Goal: Task Accomplishment & Management: Manage account settings

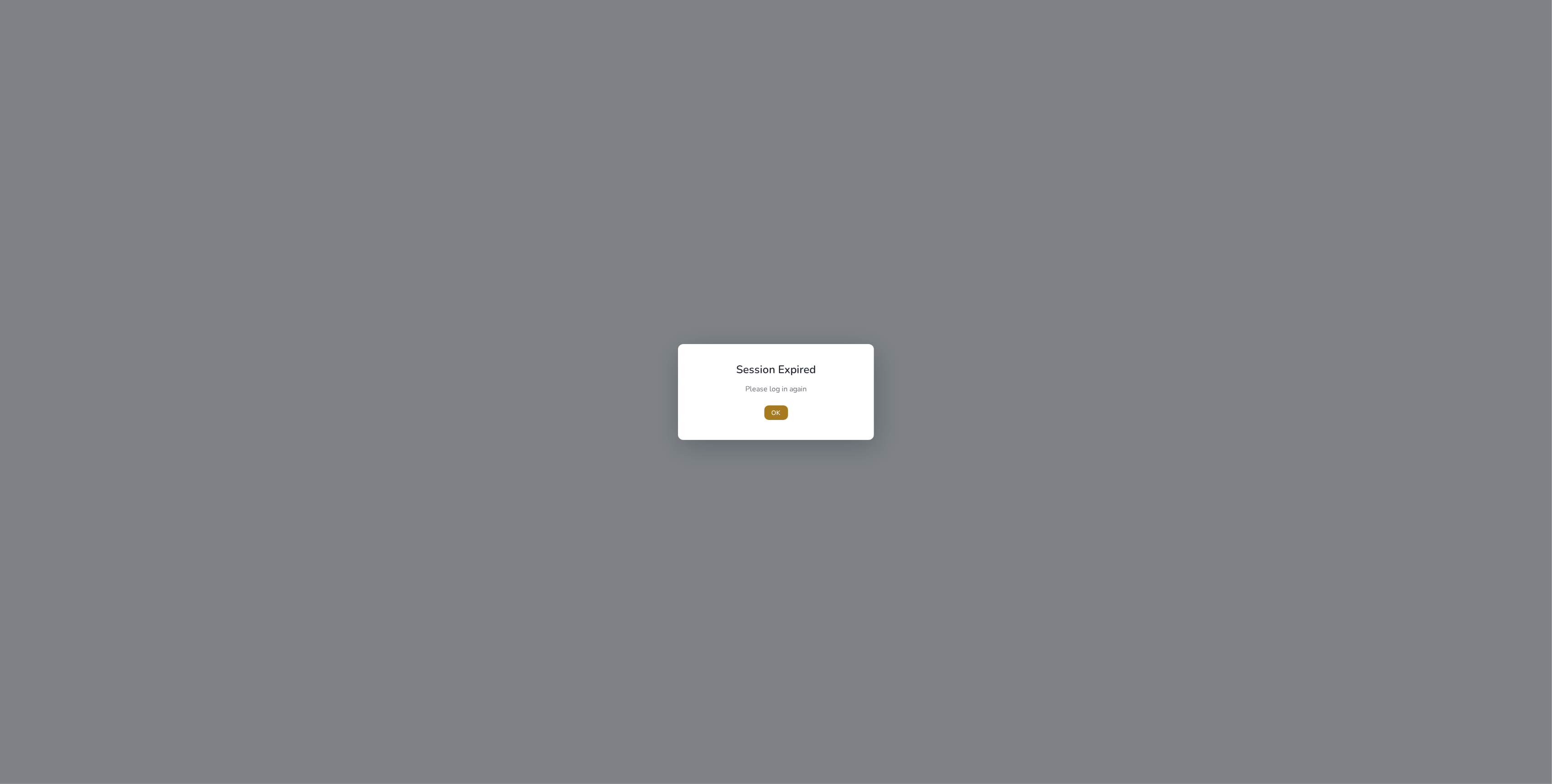
click at [780, 415] on span "button" at bounding box center [777, 412] width 24 height 22
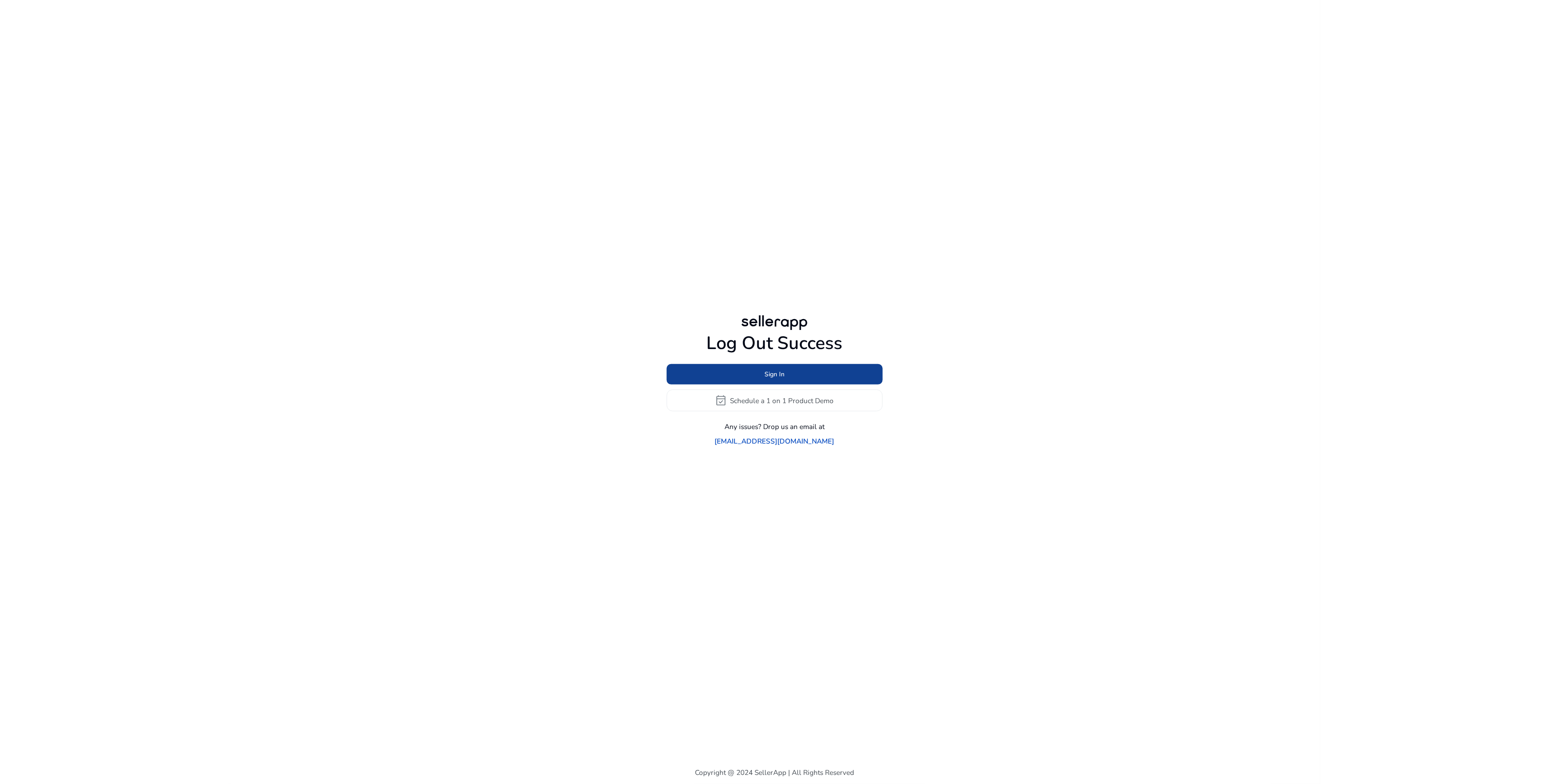
click at [774, 379] on span "Sign In" at bounding box center [774, 374] width 20 height 10
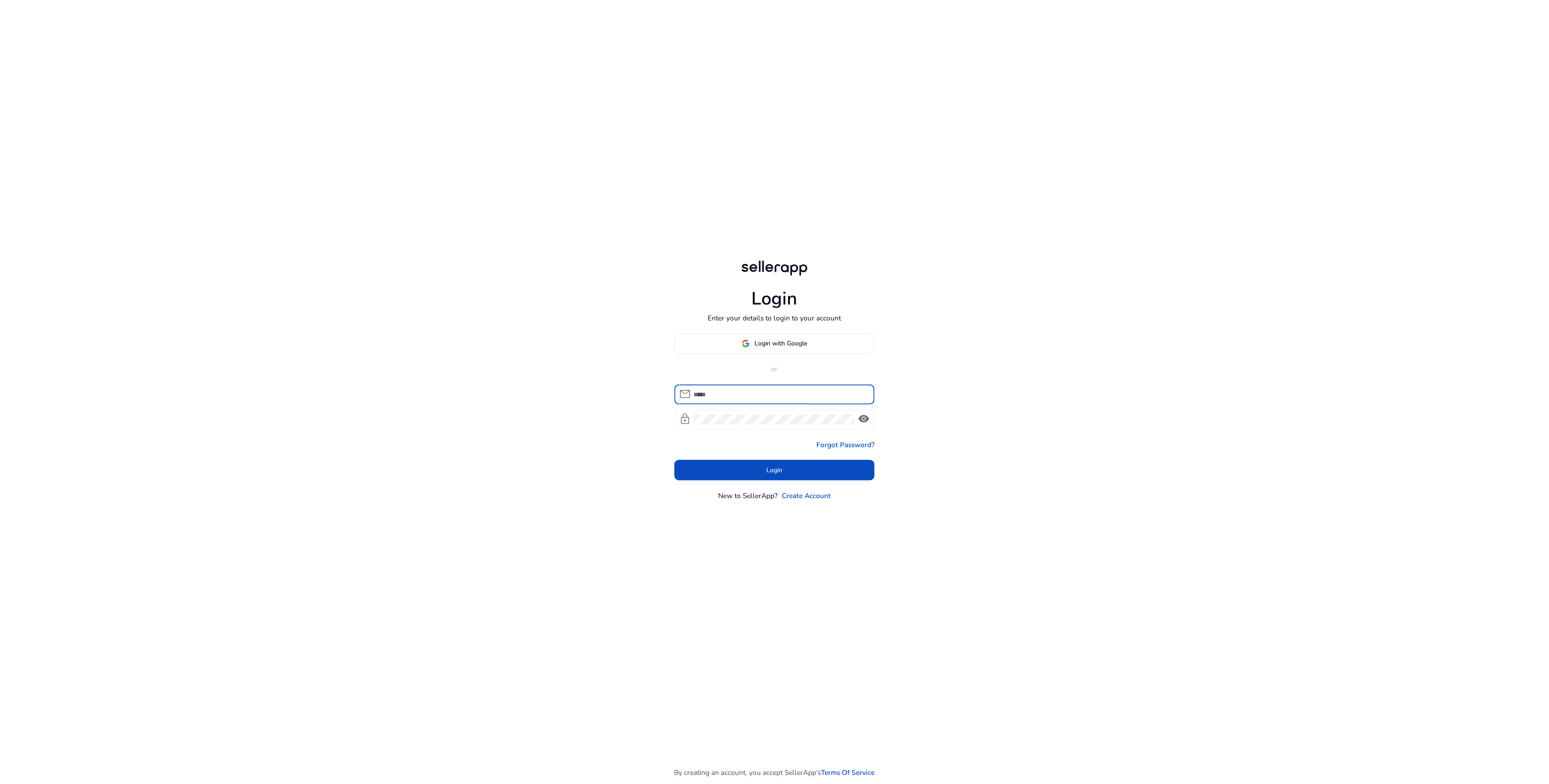
type input "**********"
click at [745, 472] on span at bounding box center [774, 470] width 200 height 22
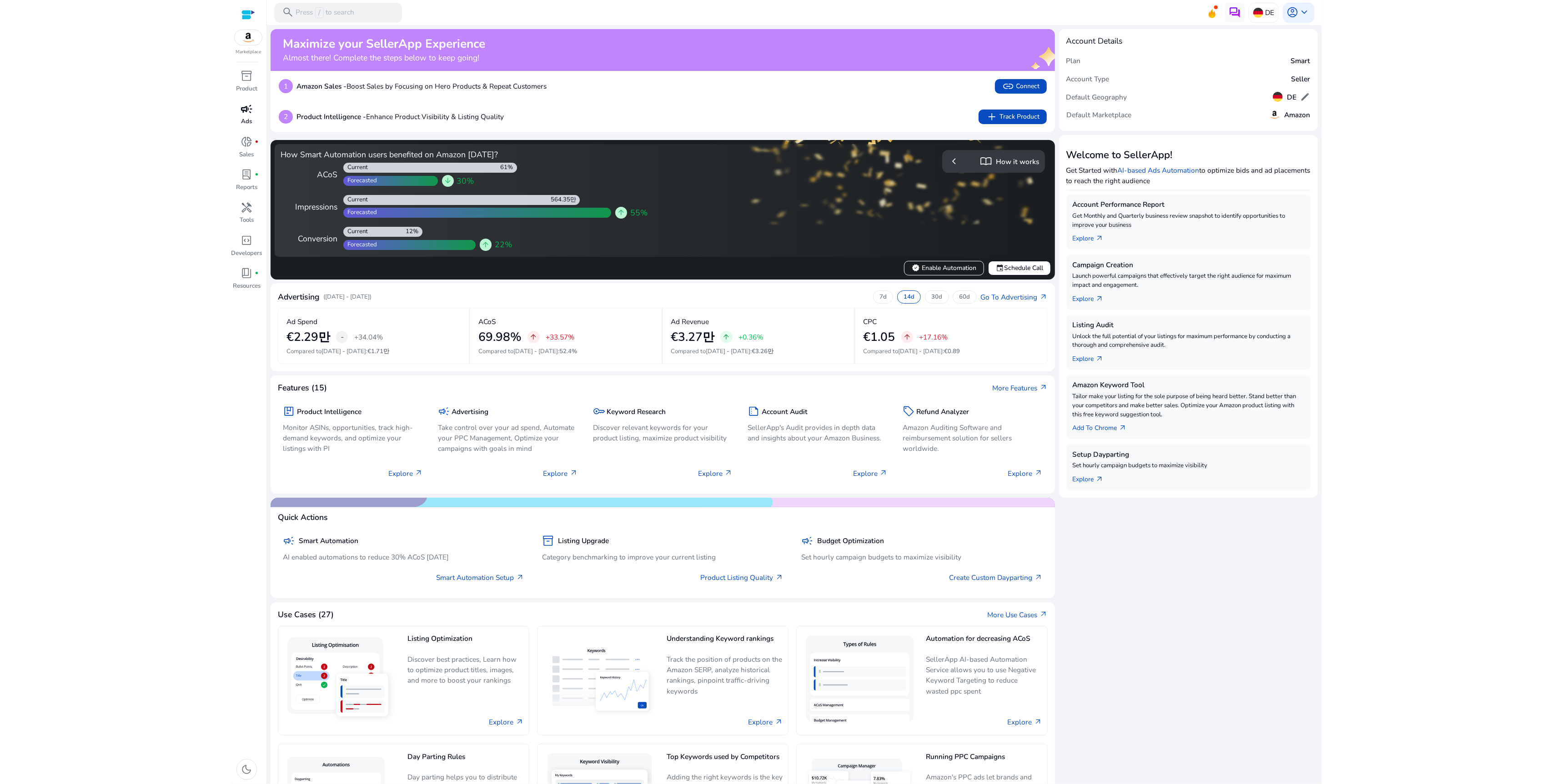
click at [250, 116] on div "campaign" at bounding box center [246, 109] width 28 height 16
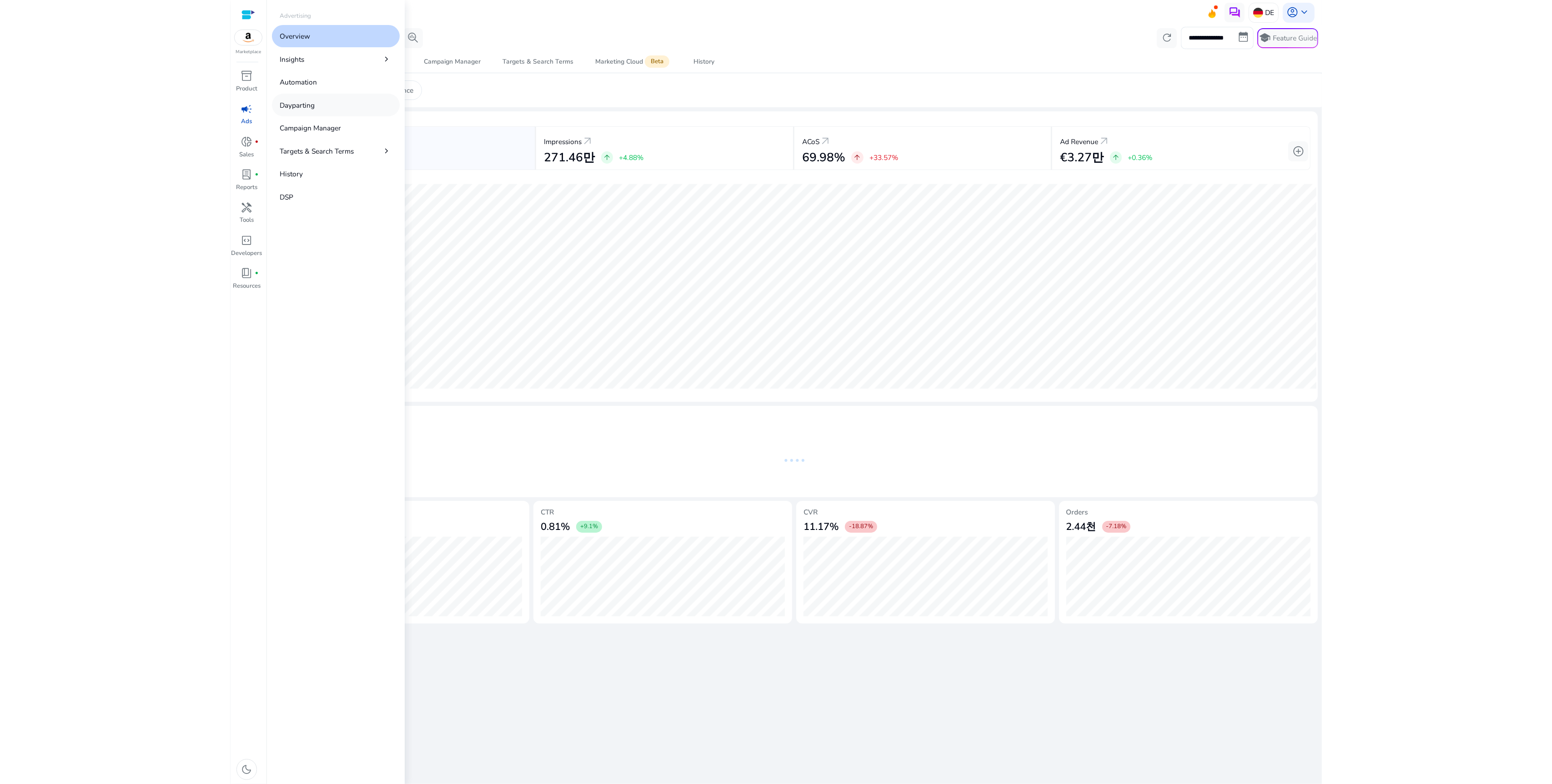
click at [324, 102] on link "Dayparting" at bounding box center [336, 105] width 128 height 23
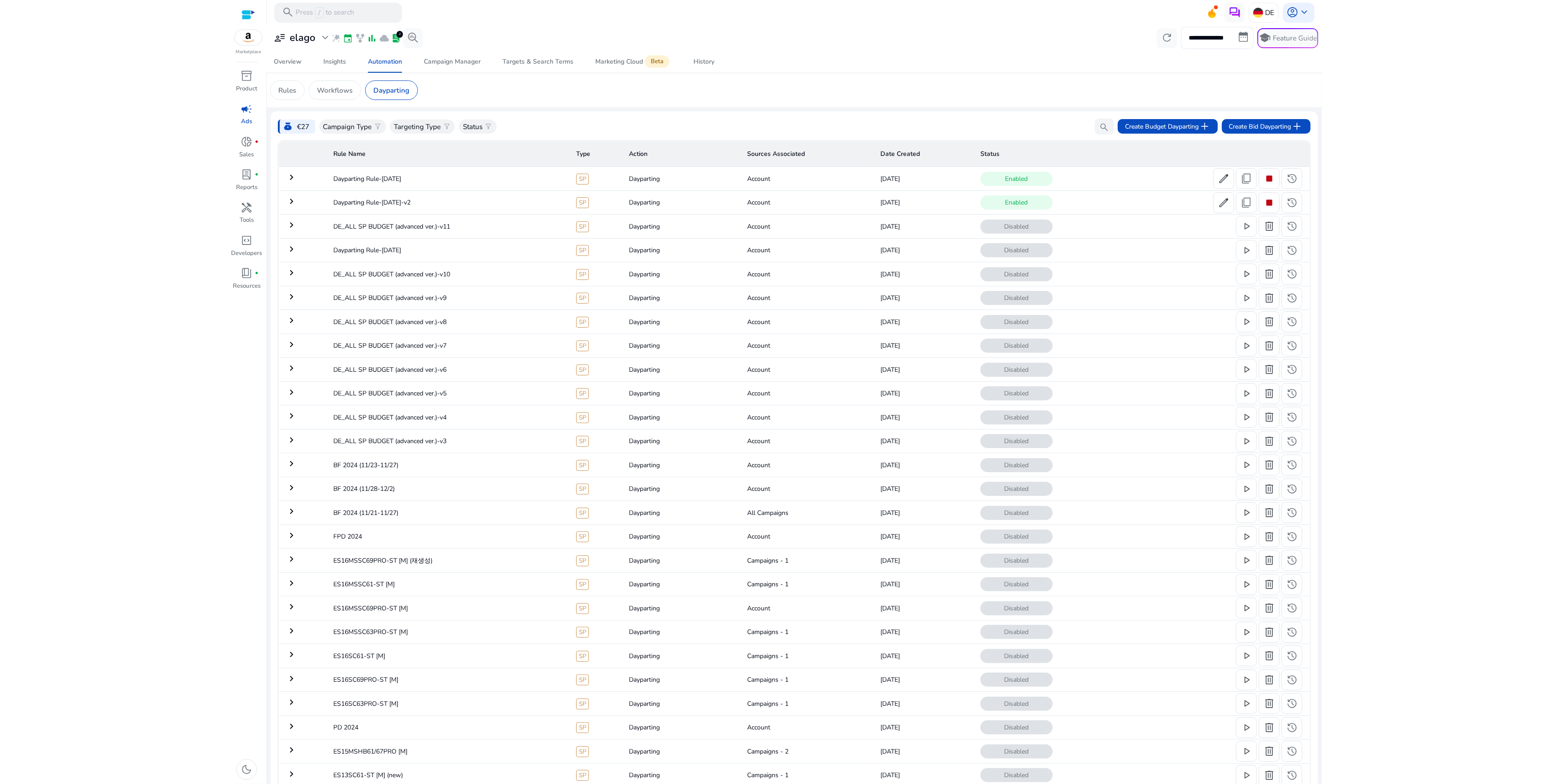
click at [289, 177] on mat-icon "keyboard_arrow_right" at bounding box center [291, 177] width 11 height 11
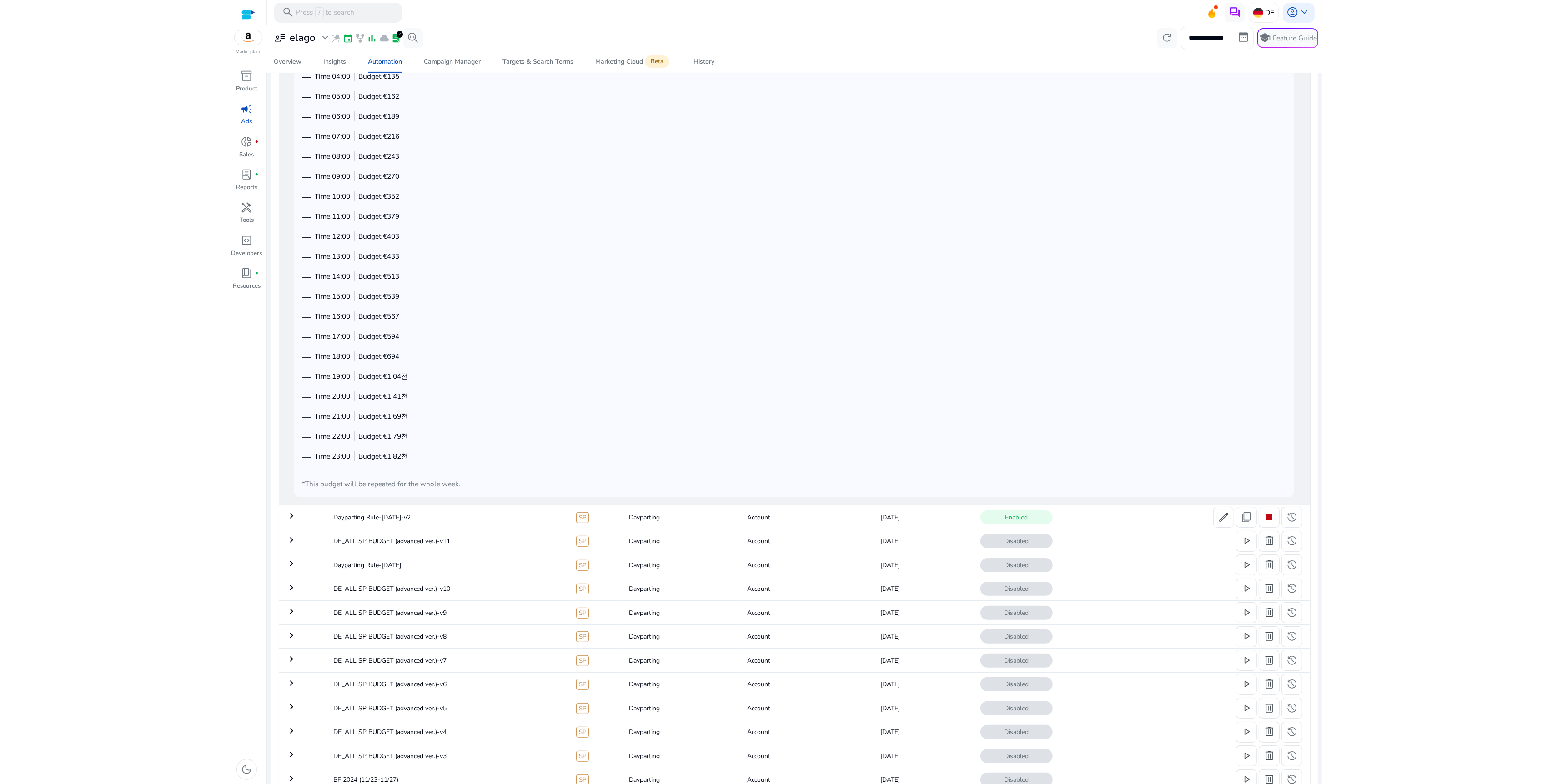
scroll to position [351, 0]
click at [301, 463] on td "keyboard_arrow_right" at bounding box center [302, 465] width 47 height 24
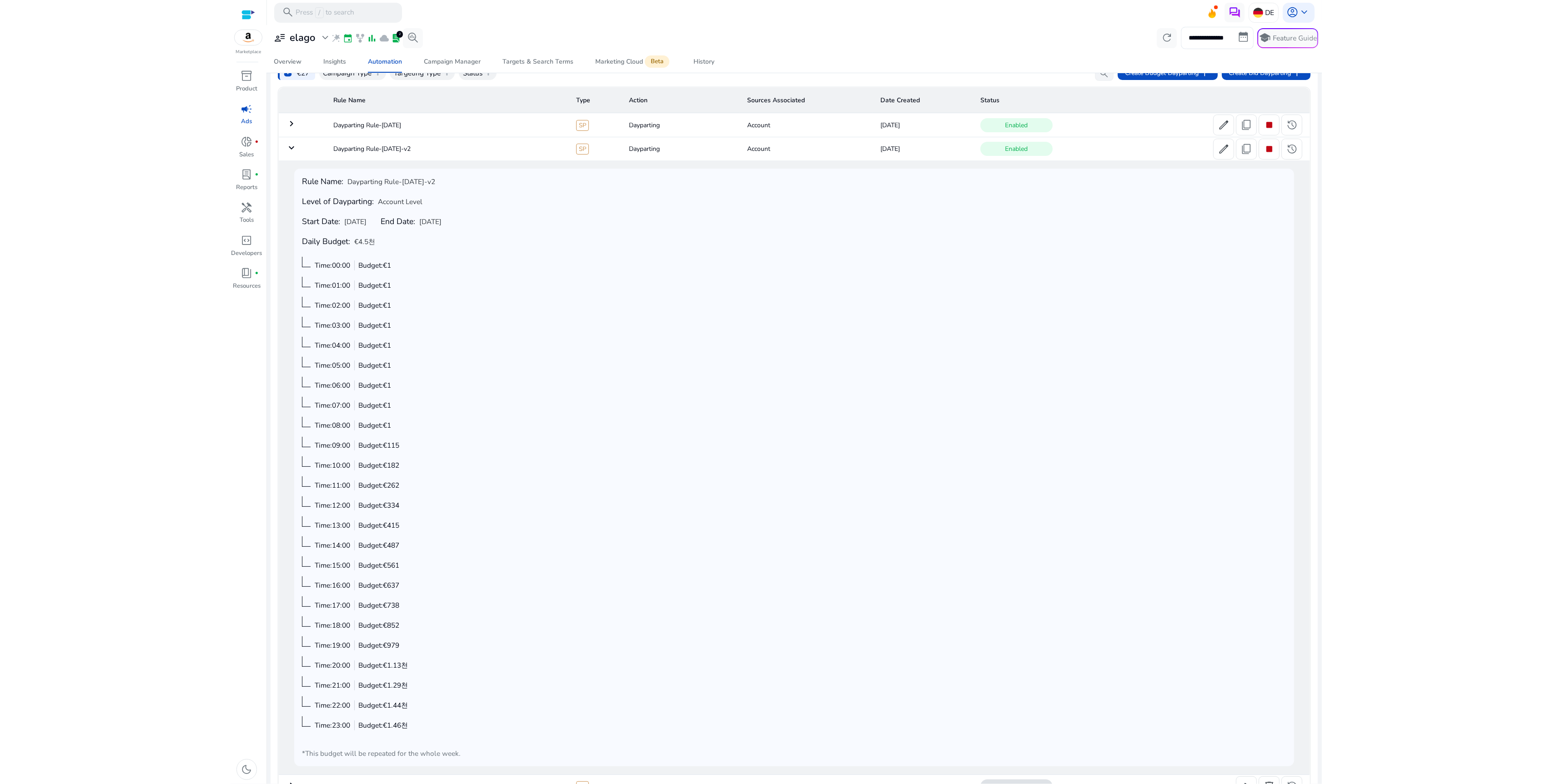
scroll to position [0, 0]
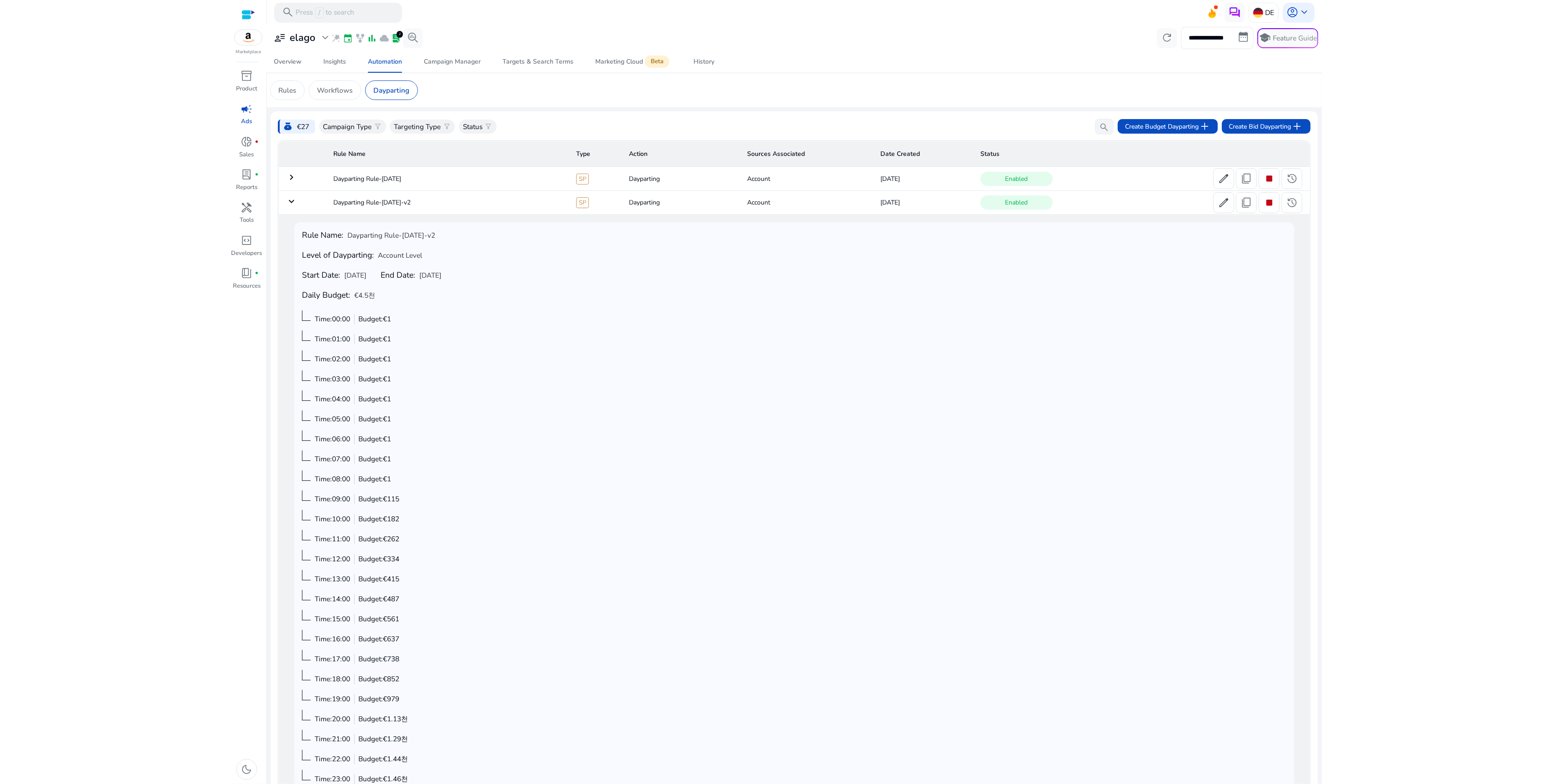
click at [442, 272] on span "[DATE]" at bounding box center [430, 276] width 23 height 10
click at [442, 271] on span "[DATE]" at bounding box center [430, 276] width 23 height 10
click at [532, 287] on div "Rule Name: Dayparting Rule-[DATE]-v2 Level of Dayparting: Account Level Start D…" at bounding box center [794, 521] width 984 height 582
click at [1263, 208] on span "stop" at bounding box center [1269, 202] width 12 height 12
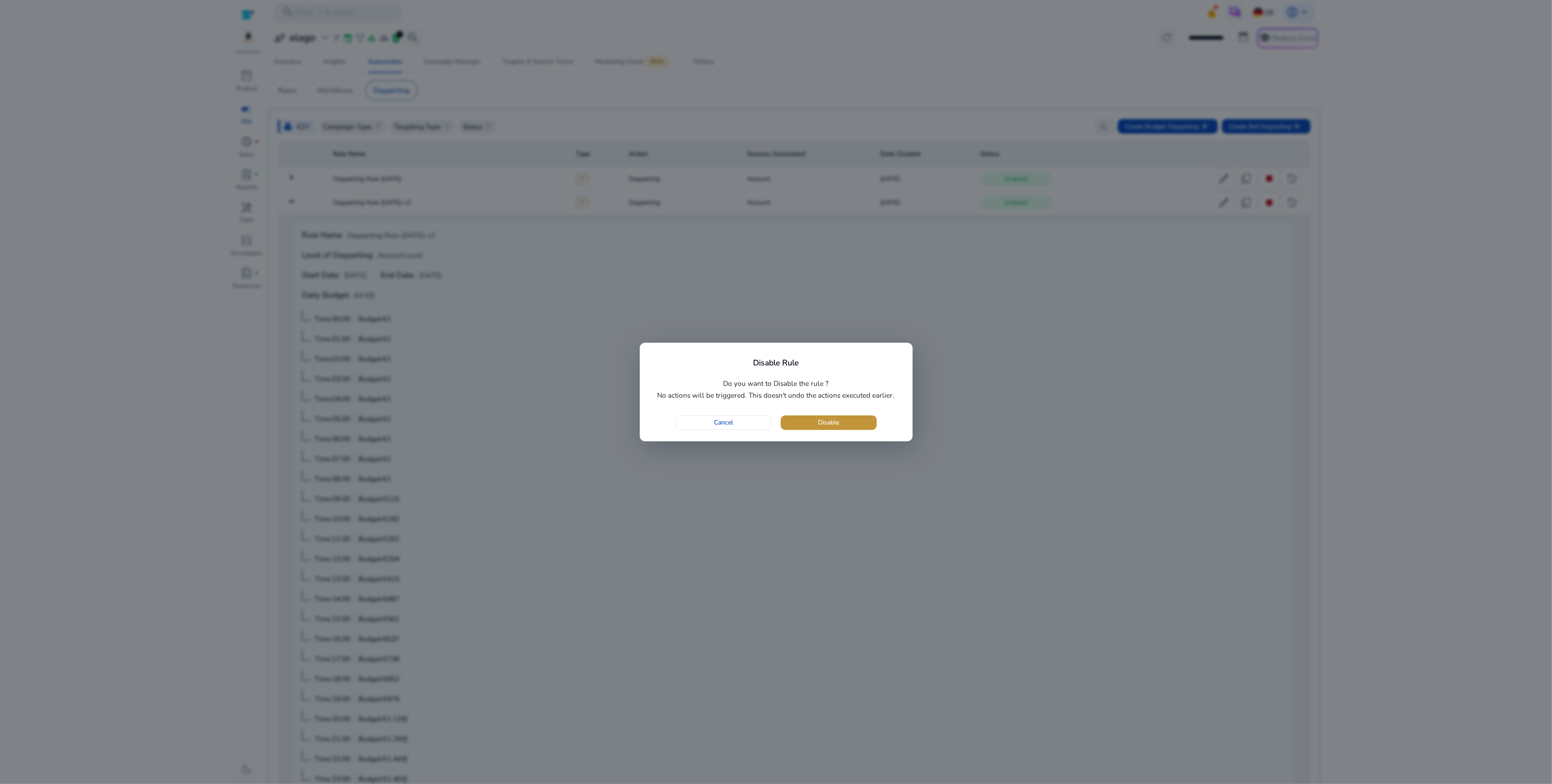
click at [795, 427] on span "button" at bounding box center [829, 422] width 96 height 22
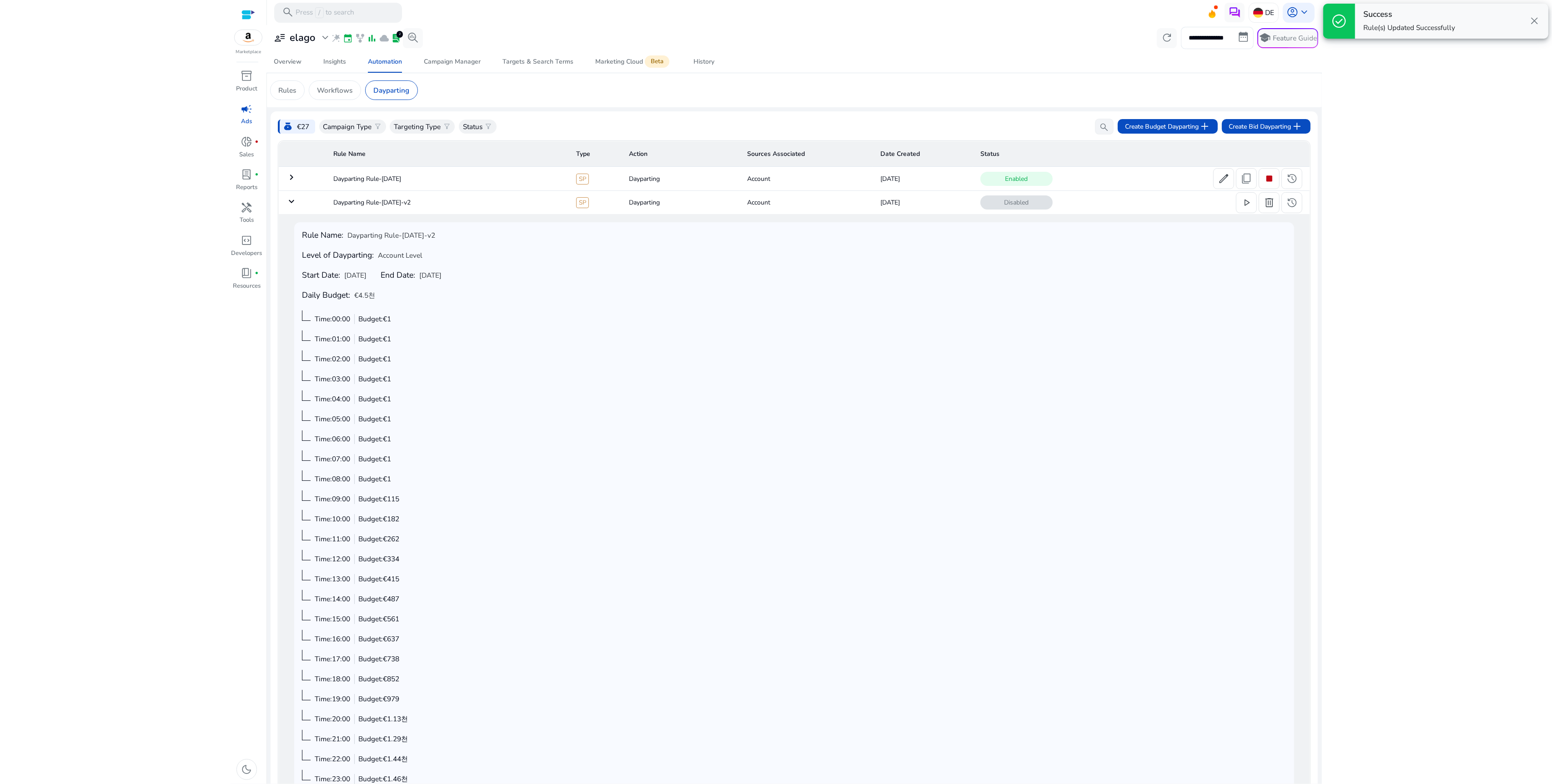
click at [299, 200] on td "keyboard_arrow_down" at bounding box center [302, 202] width 47 height 24
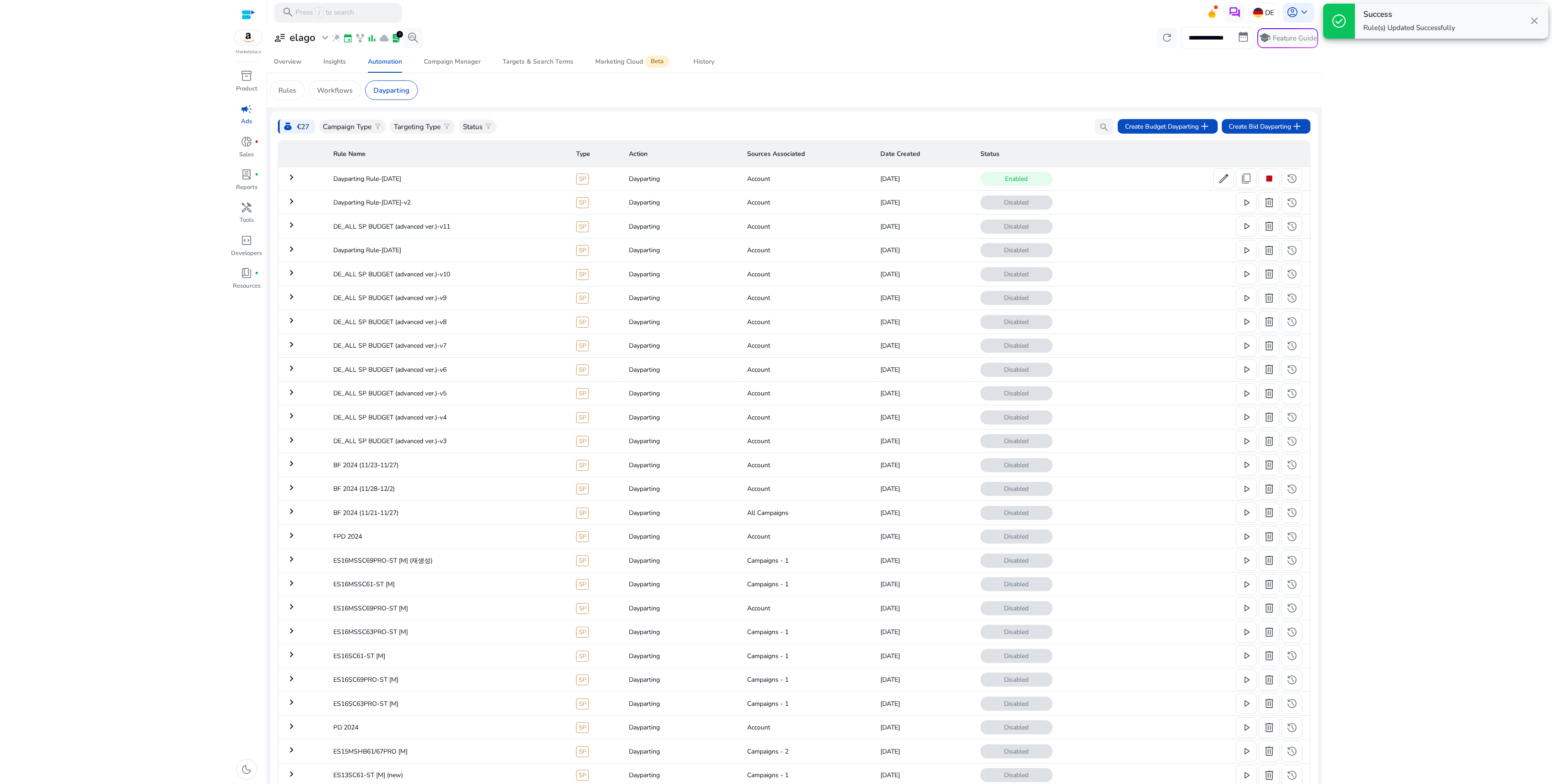
click at [298, 181] on td "keyboard_arrow_right" at bounding box center [302, 179] width 47 height 24
